Goal: Check status: Check status

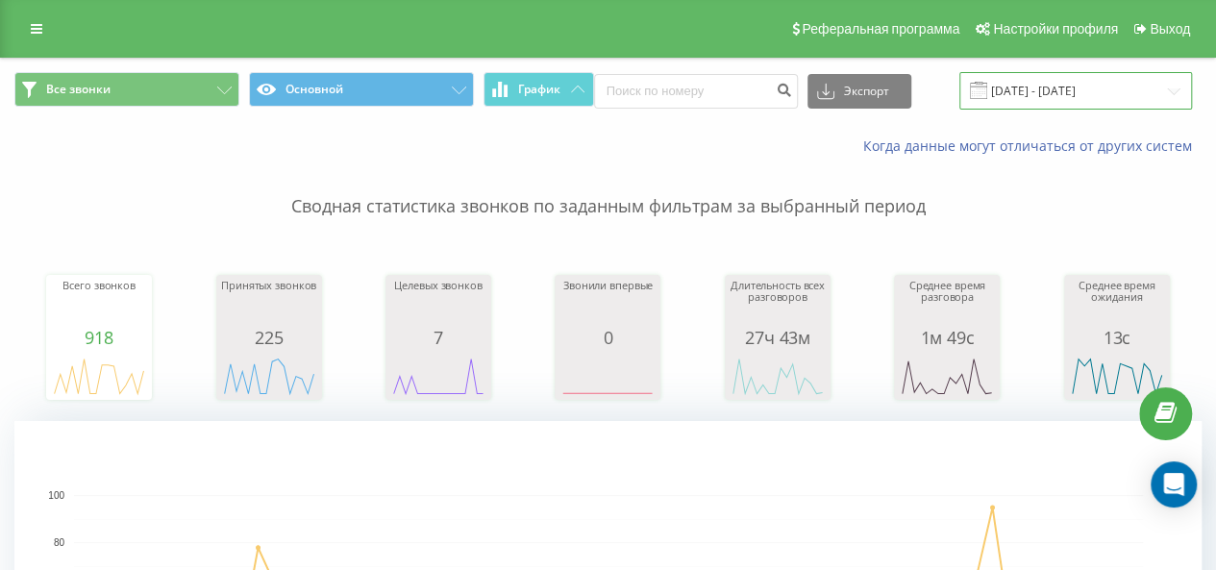
click at [1010, 93] on input "[DATE] - [DATE]" at bounding box center [1076, 91] width 233 height 38
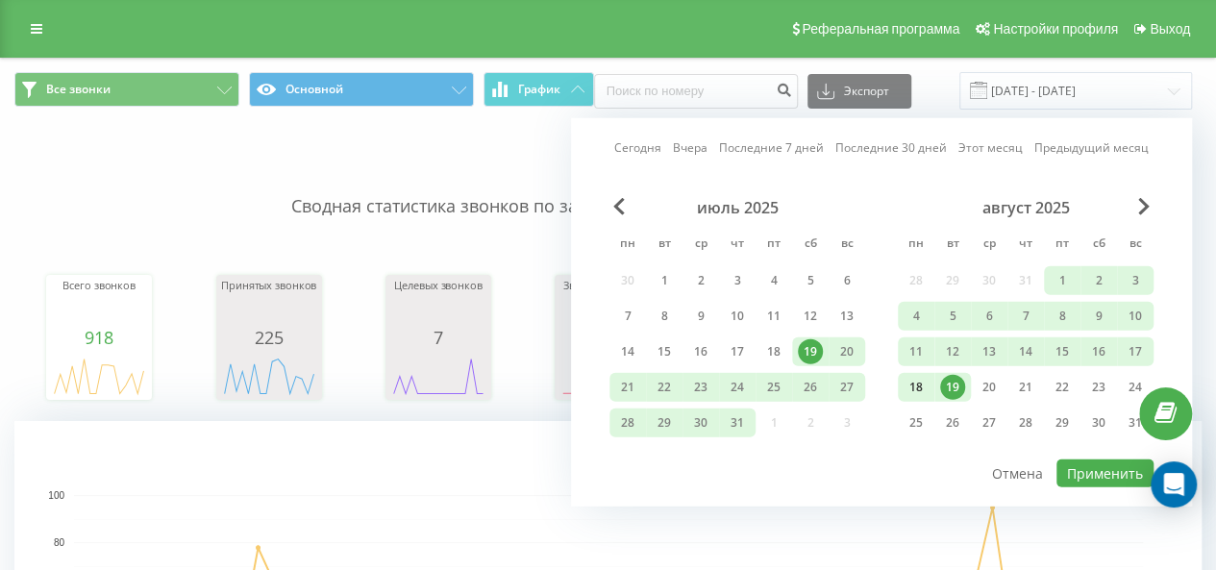
click at [923, 386] on div "18" at bounding box center [916, 387] width 25 height 25
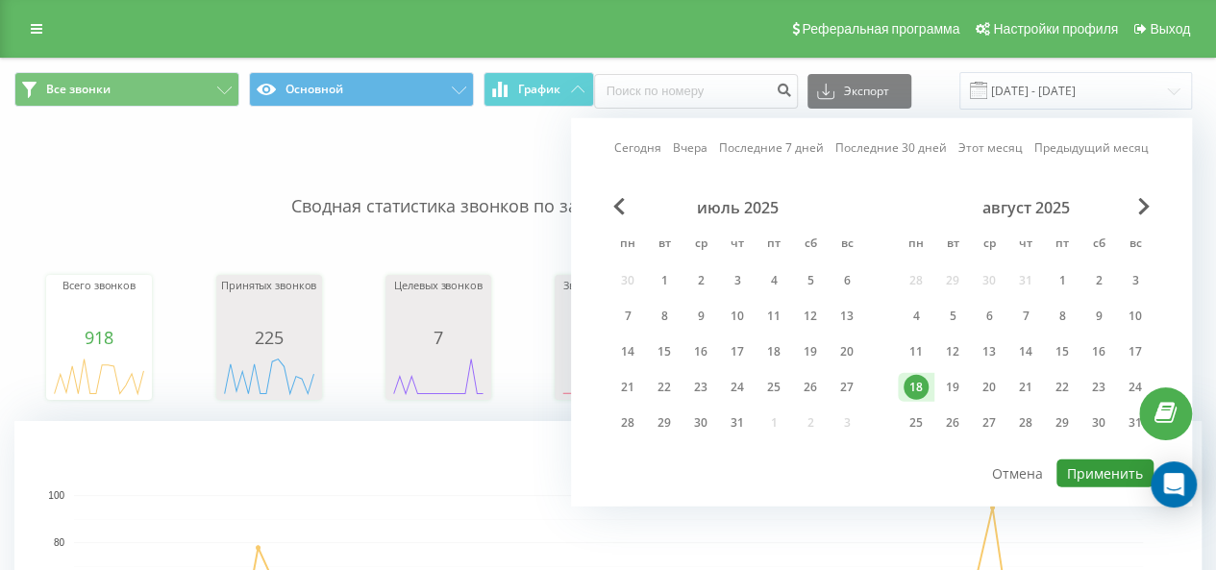
click at [1094, 479] on button "Применить" at bounding box center [1105, 474] width 97 height 28
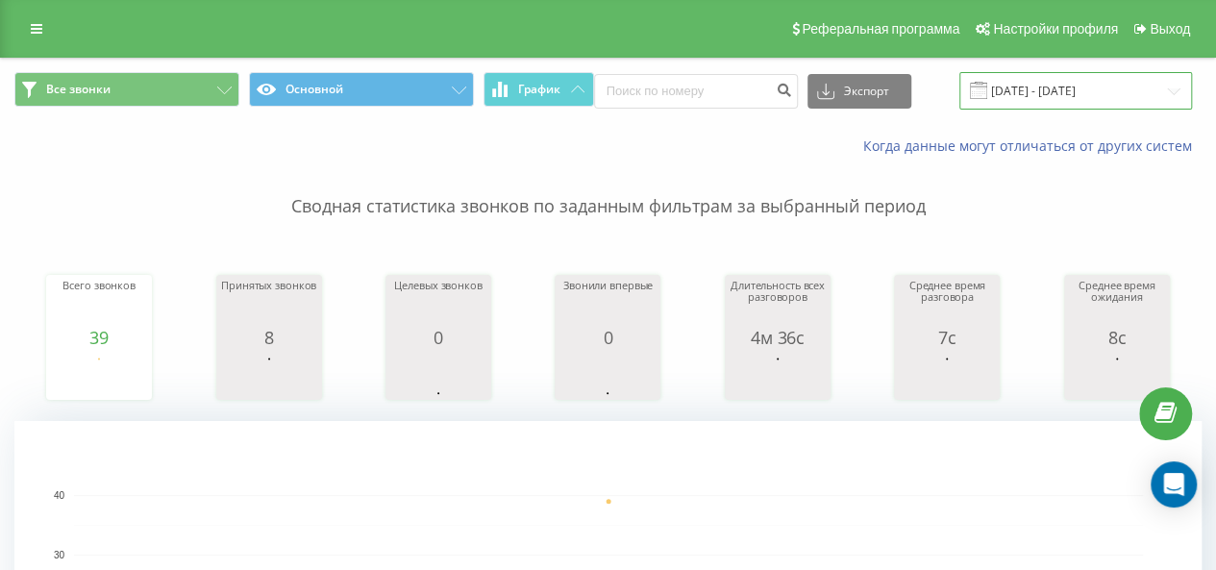
click at [1018, 96] on input "[DATE] - [DATE]" at bounding box center [1076, 91] width 233 height 38
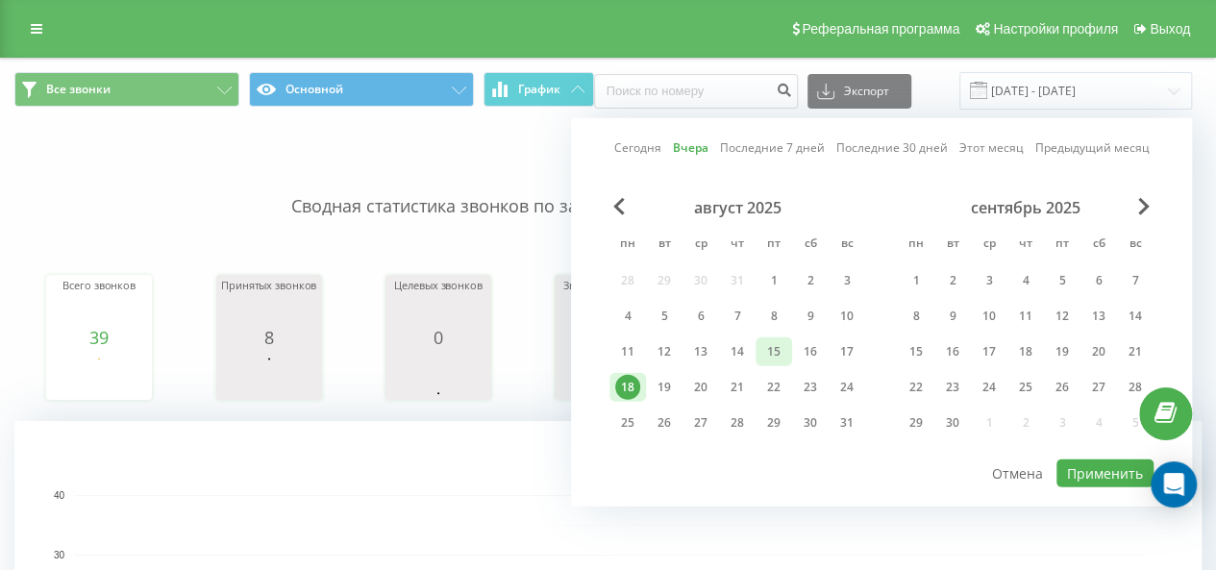
click at [763, 359] on div "15" at bounding box center [774, 351] width 25 height 25
click at [1085, 471] on button "Применить" at bounding box center [1105, 474] width 97 height 28
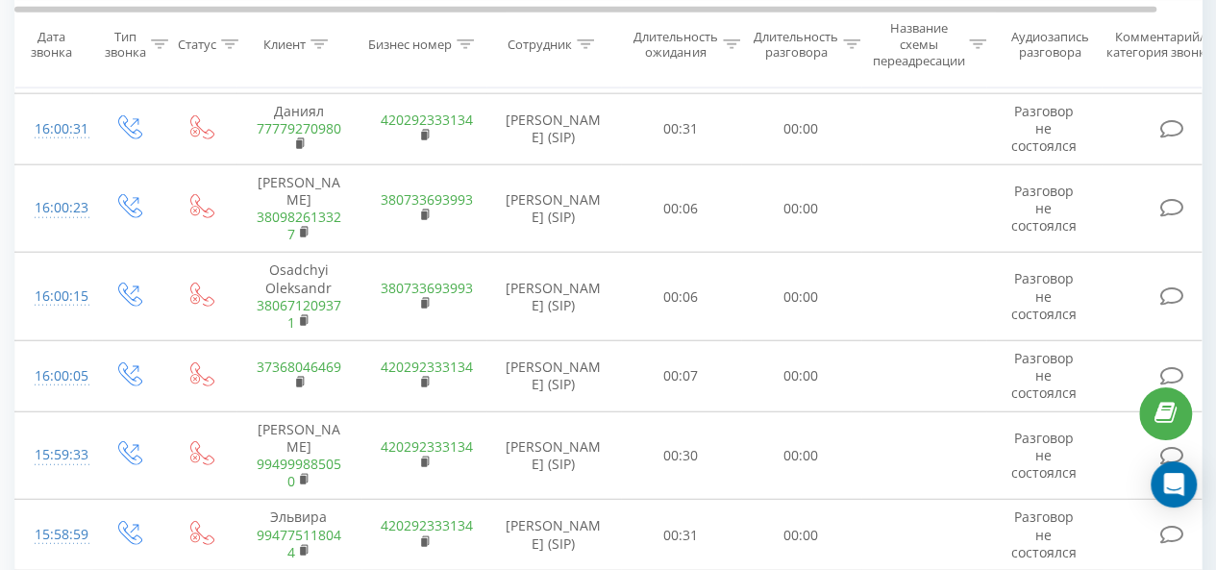
scroll to position [2342, 0]
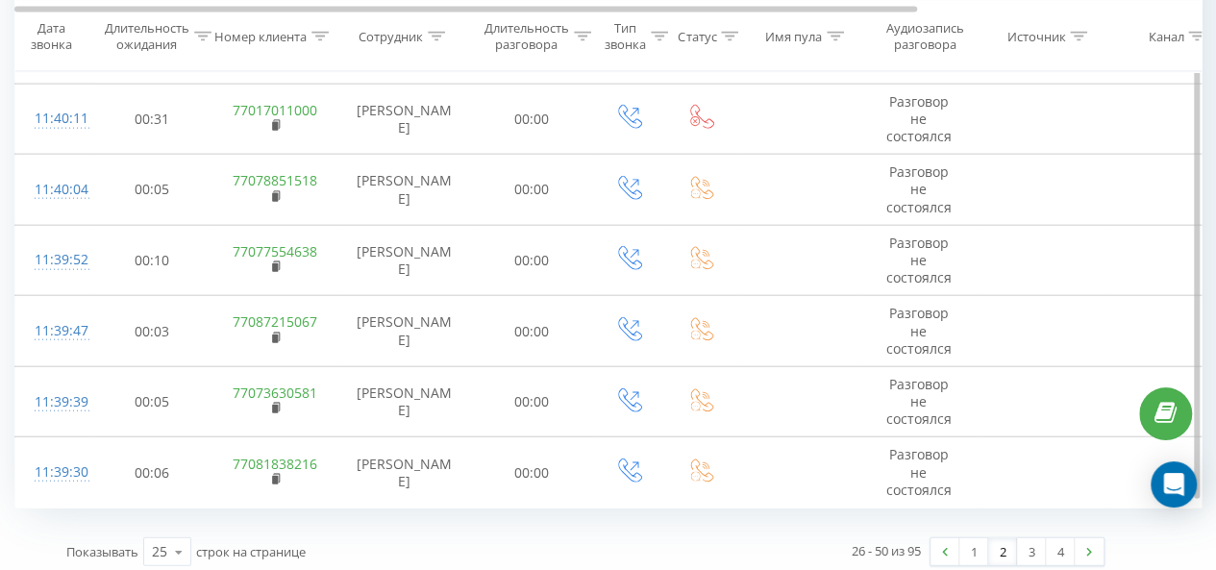
scroll to position [2158, 0]
click at [1028, 539] on link "3" at bounding box center [1031, 551] width 29 height 27
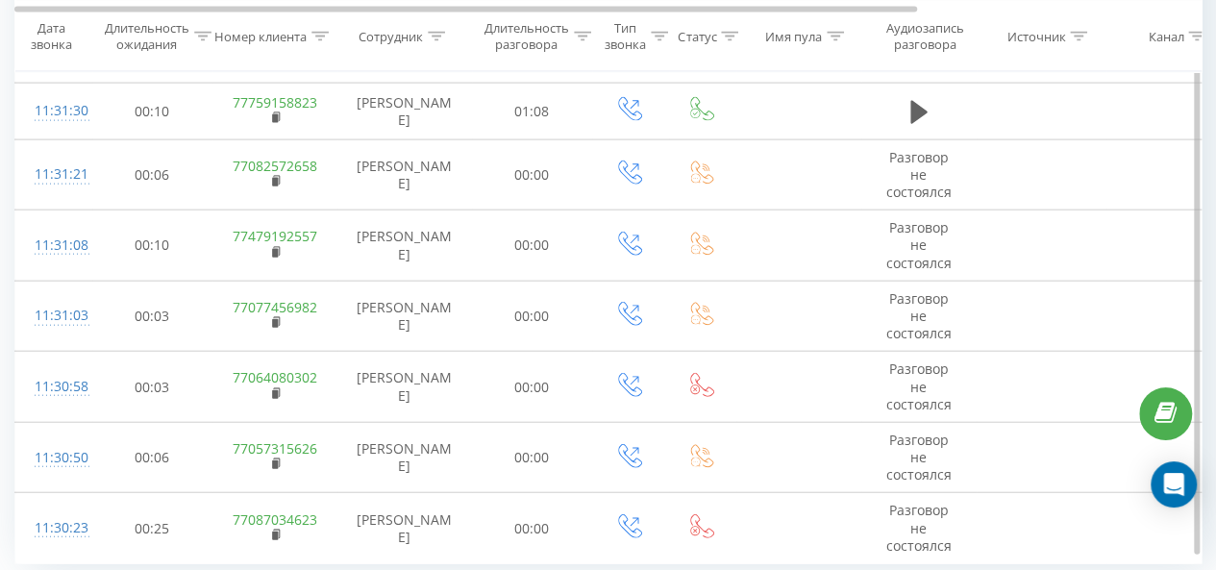
scroll to position [2159, 0]
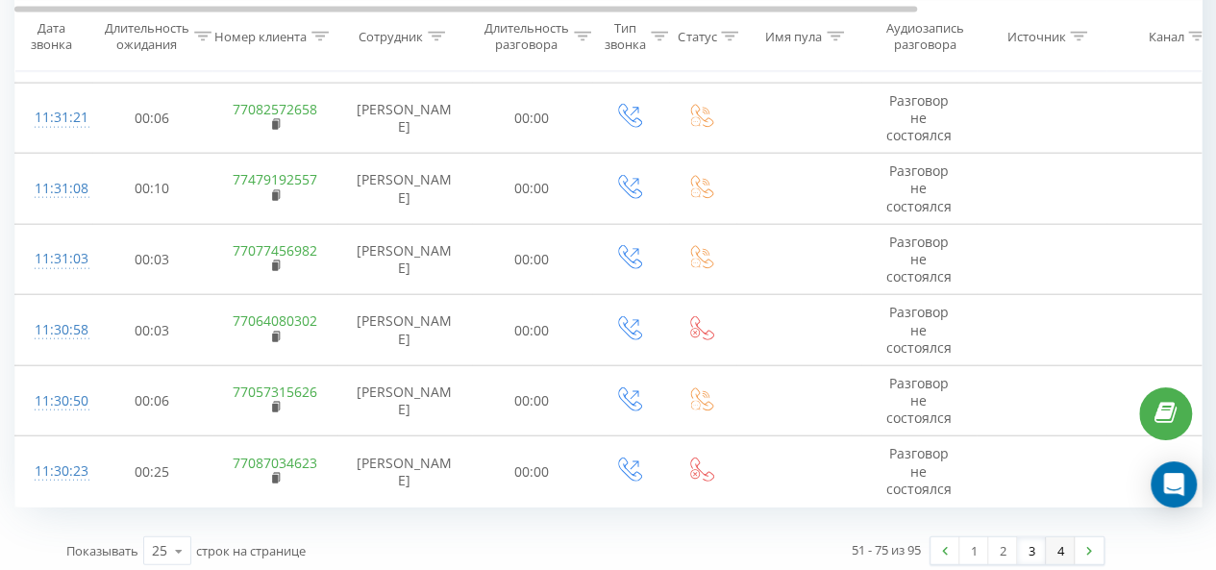
click at [1056, 549] on link "4" at bounding box center [1060, 551] width 29 height 27
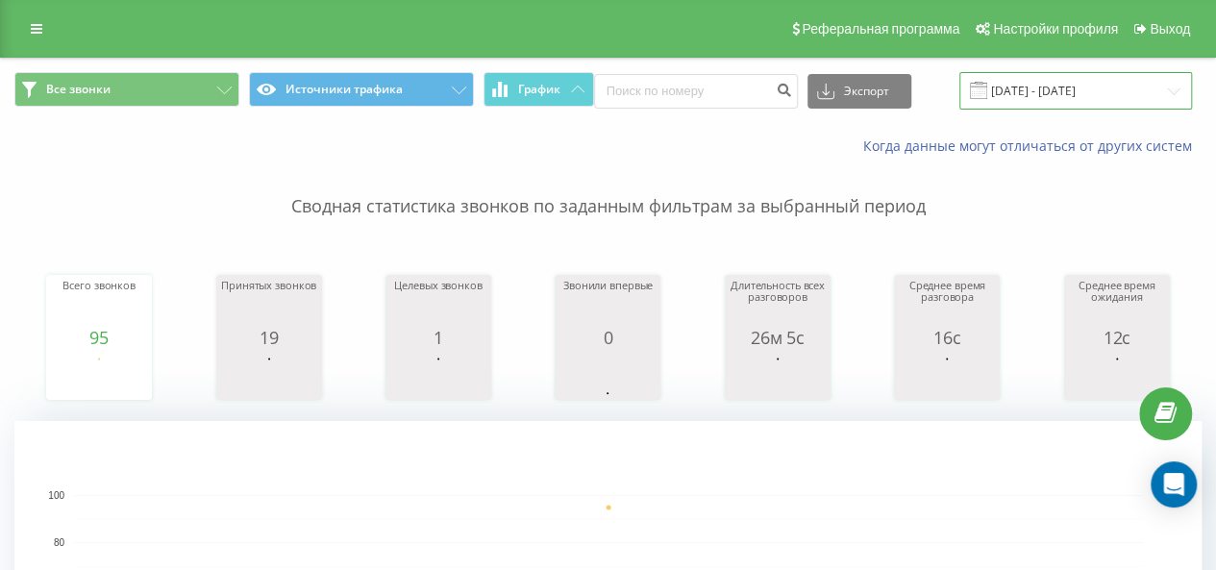
click at [1047, 99] on input "[DATE] - [DATE]" at bounding box center [1076, 91] width 233 height 38
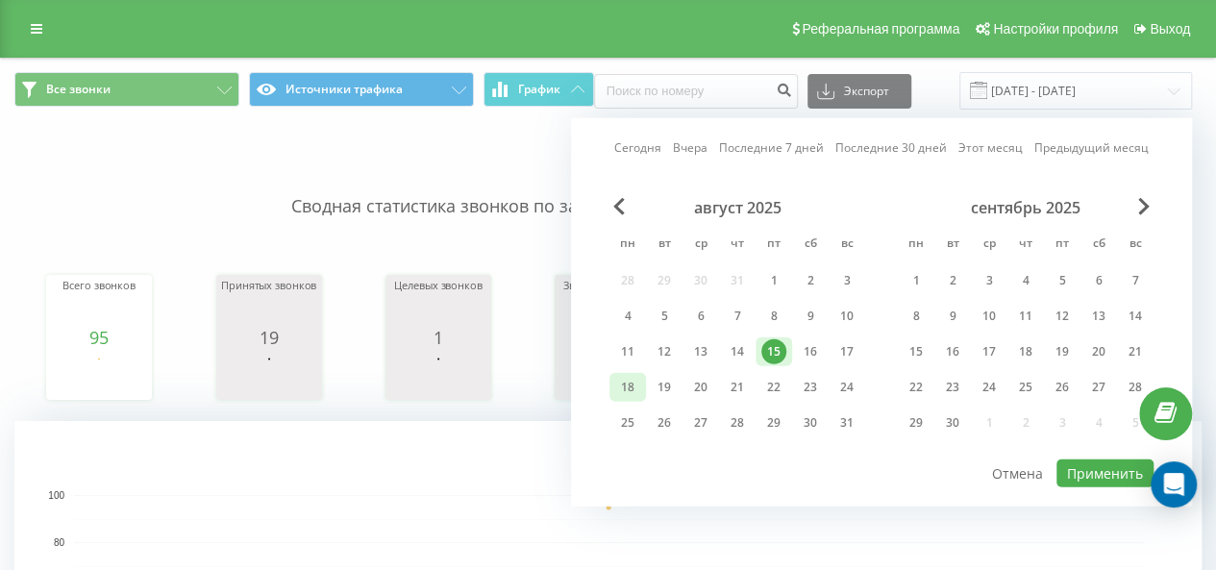
click at [638, 390] on div "18" at bounding box center [627, 387] width 25 height 25
click at [1090, 474] on button "Применить" at bounding box center [1105, 474] width 97 height 28
type input "[DATE] - [DATE]"
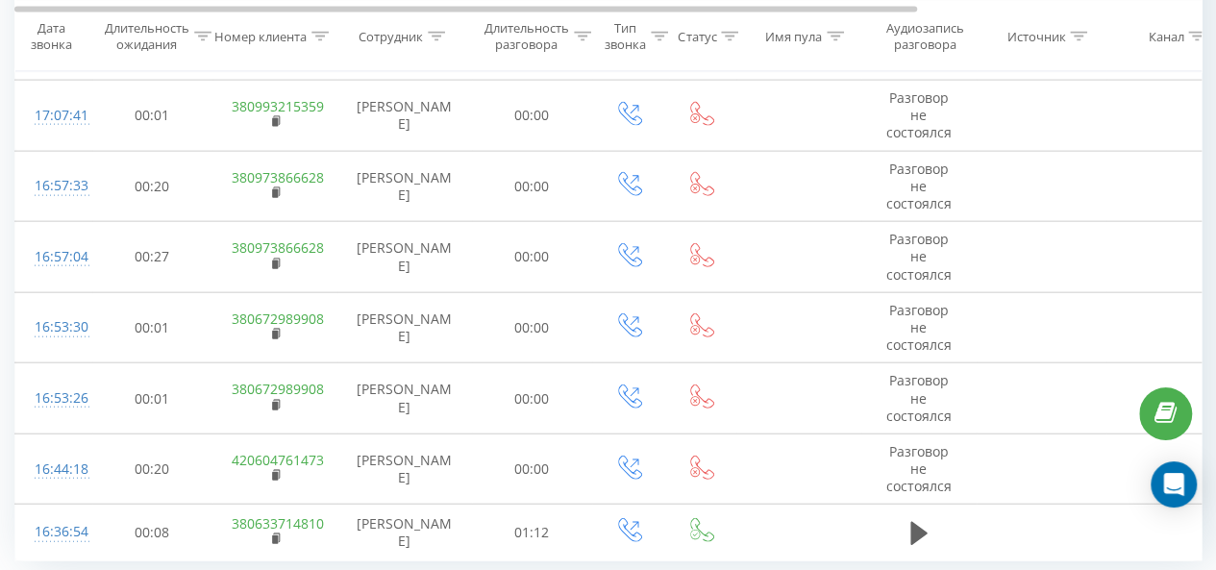
scroll to position [2144, 0]
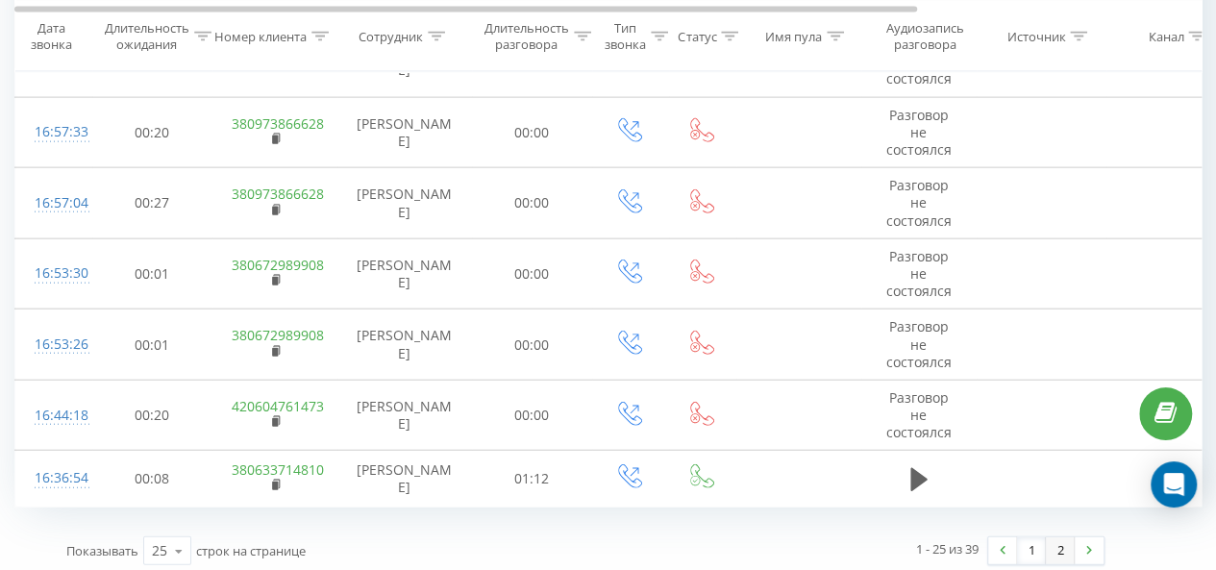
click at [1069, 543] on link "2" at bounding box center [1060, 551] width 29 height 27
